Goal: Find specific page/section: Find specific page/section

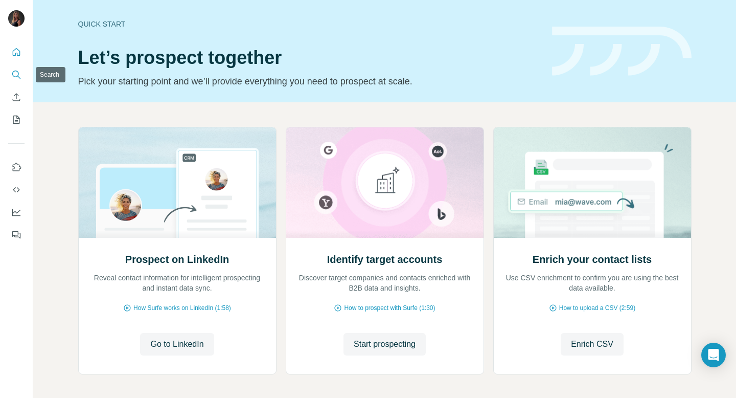
click at [17, 77] on icon "Search" at bounding box center [16, 75] width 10 height 10
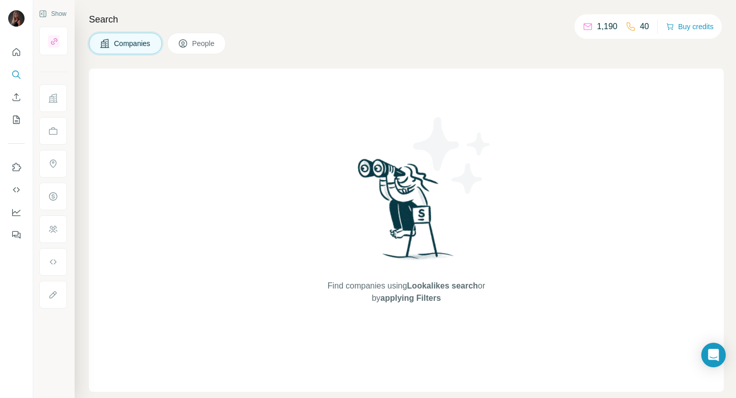
click at [209, 51] on button "People" at bounding box center [196, 43] width 59 height 21
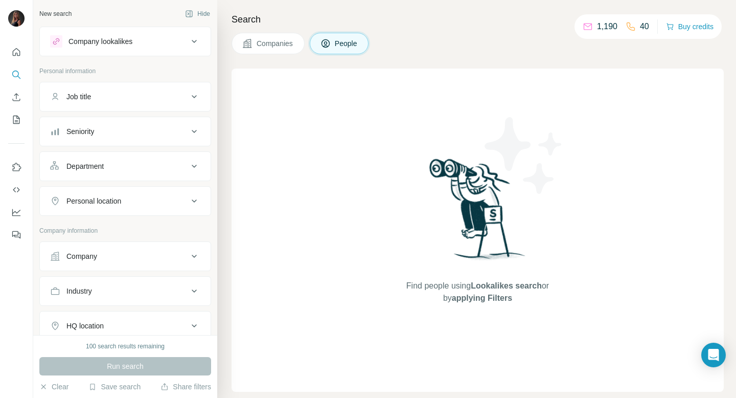
click at [302, 121] on div "Find people using Lookalikes search or by applying Filters" at bounding box center [478, 230] width 492 height 323
click at [17, 77] on icon "Search" at bounding box center [16, 75] width 10 height 10
